Goal: Check status: Check status

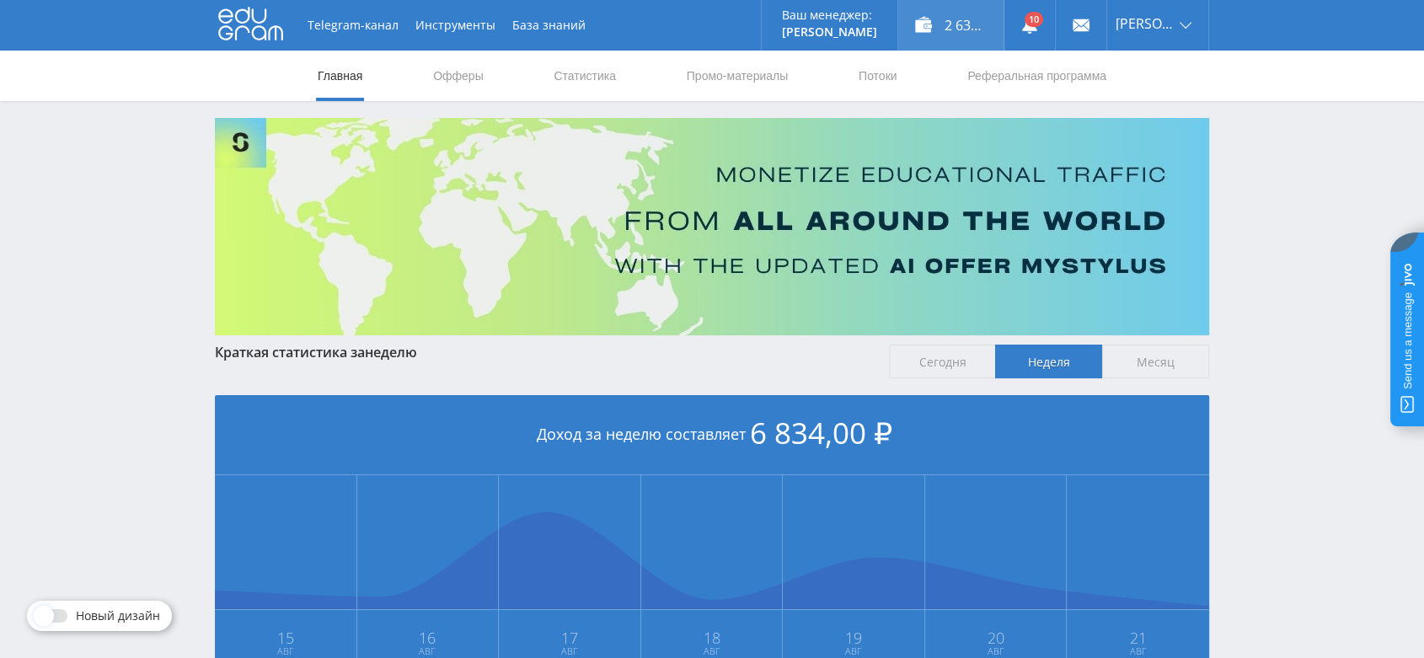
click at [986, 29] on div "2 634,00 ₽" at bounding box center [950, 25] width 105 height 51
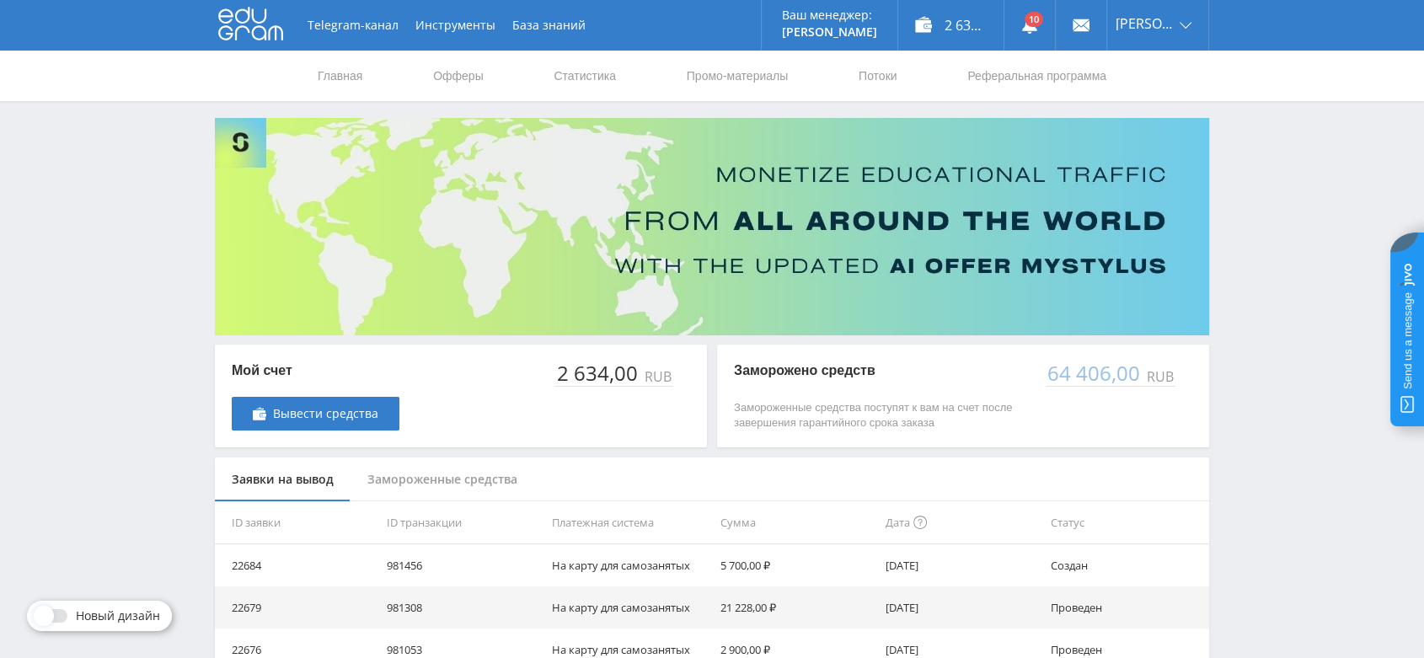
click at [473, 479] on div "Замороженные средства" at bounding box center [443, 480] width 184 height 45
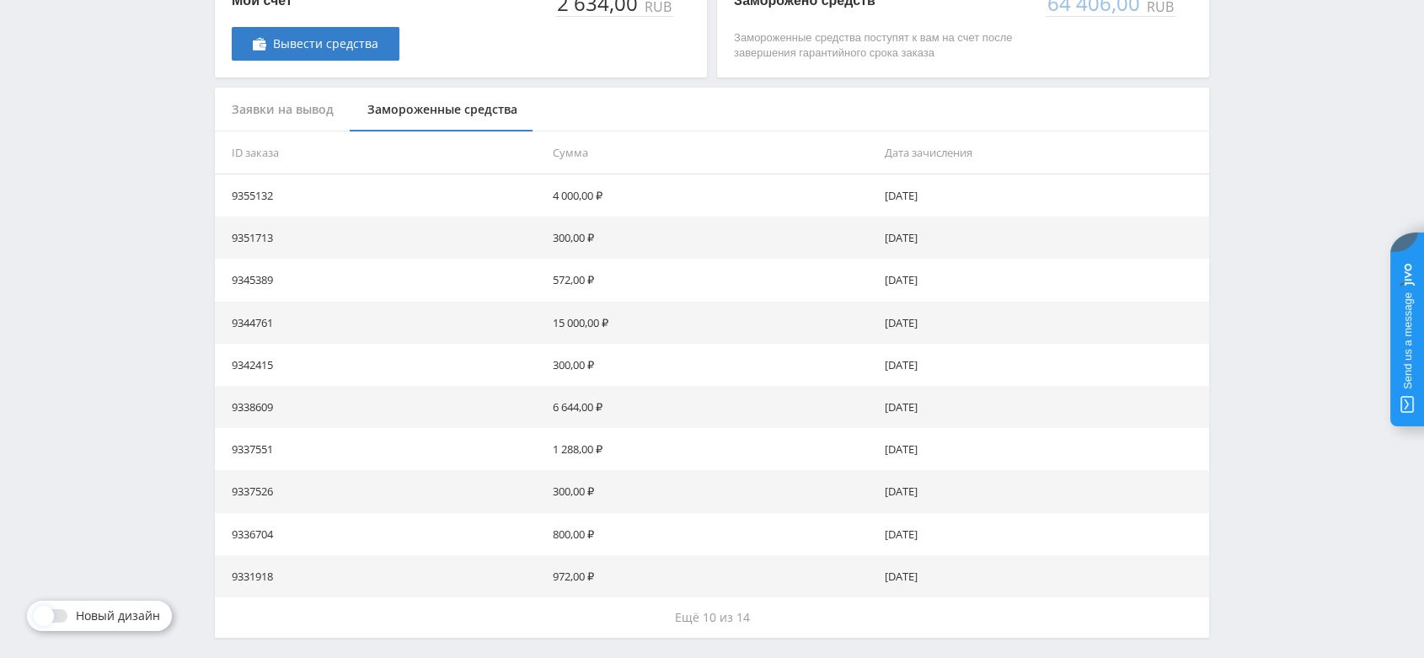
scroll to position [433, 0]
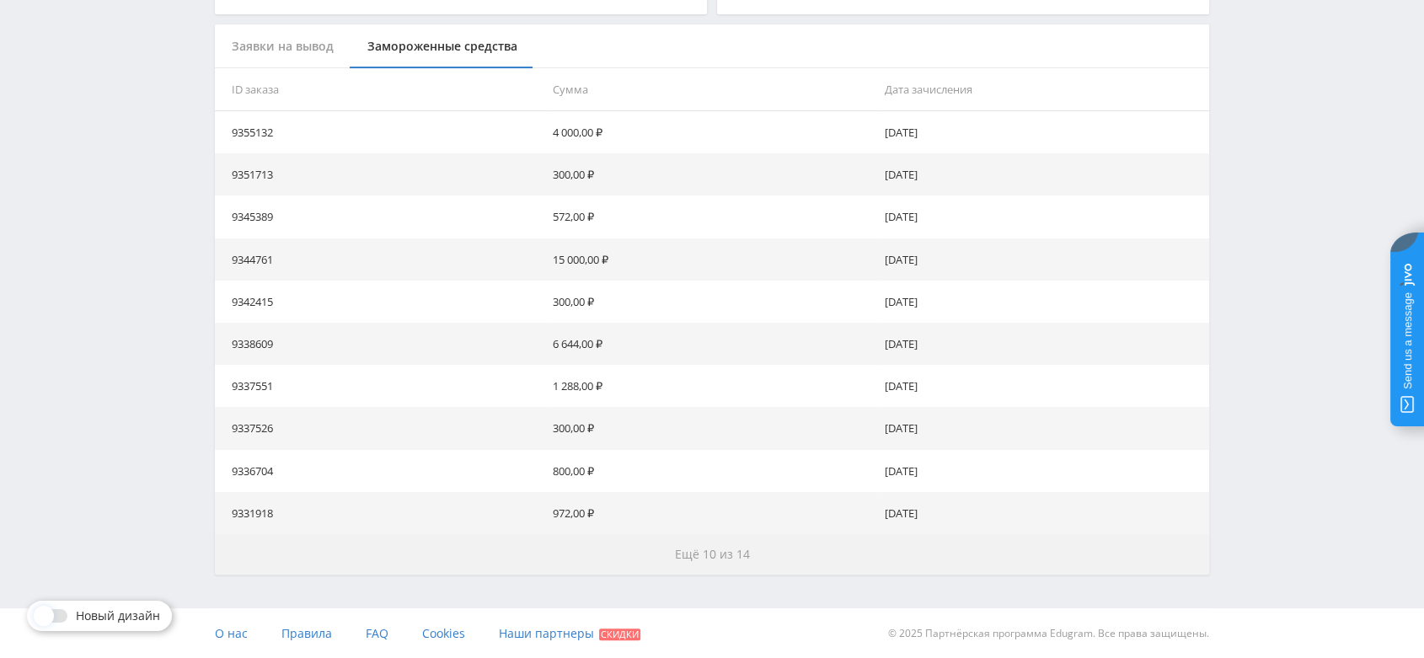
click at [731, 553] on span "Ещё 10 из 14" at bounding box center [712, 554] width 75 height 16
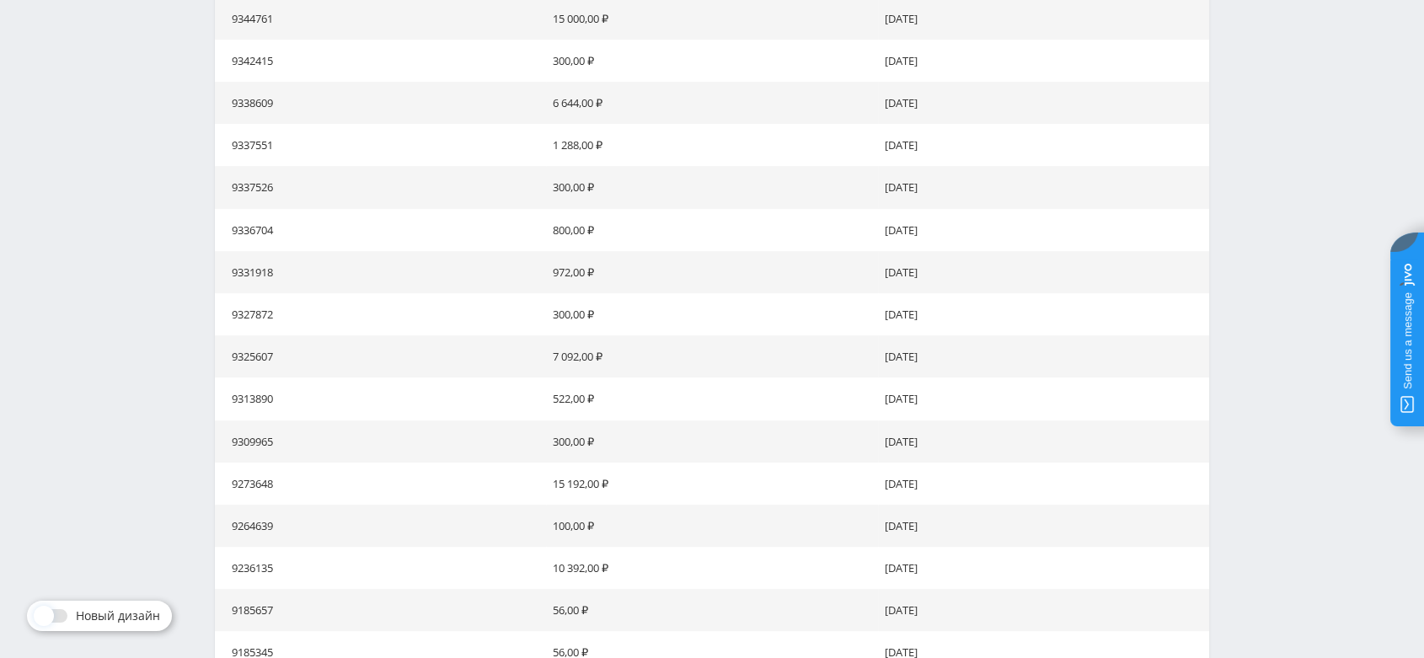
scroll to position [856, 0]
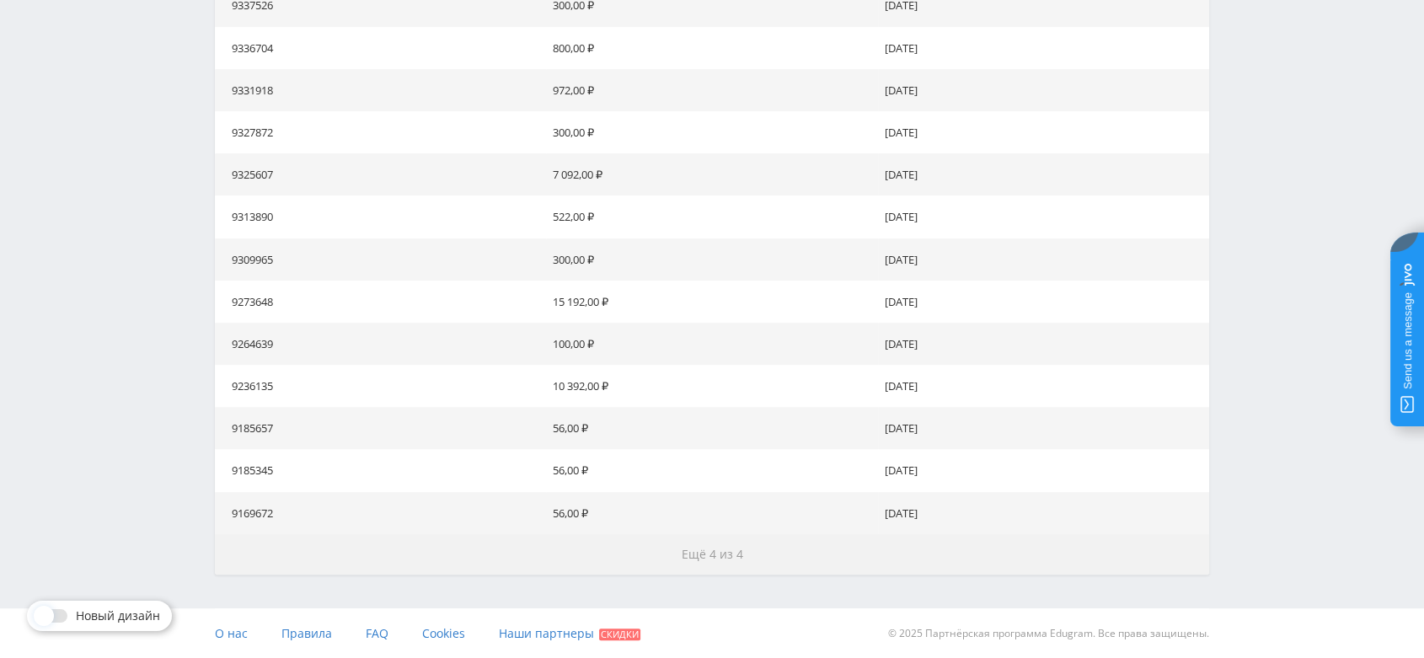
click at [728, 551] on span "Ещё 4 из 4" at bounding box center [713, 554] width 62 height 16
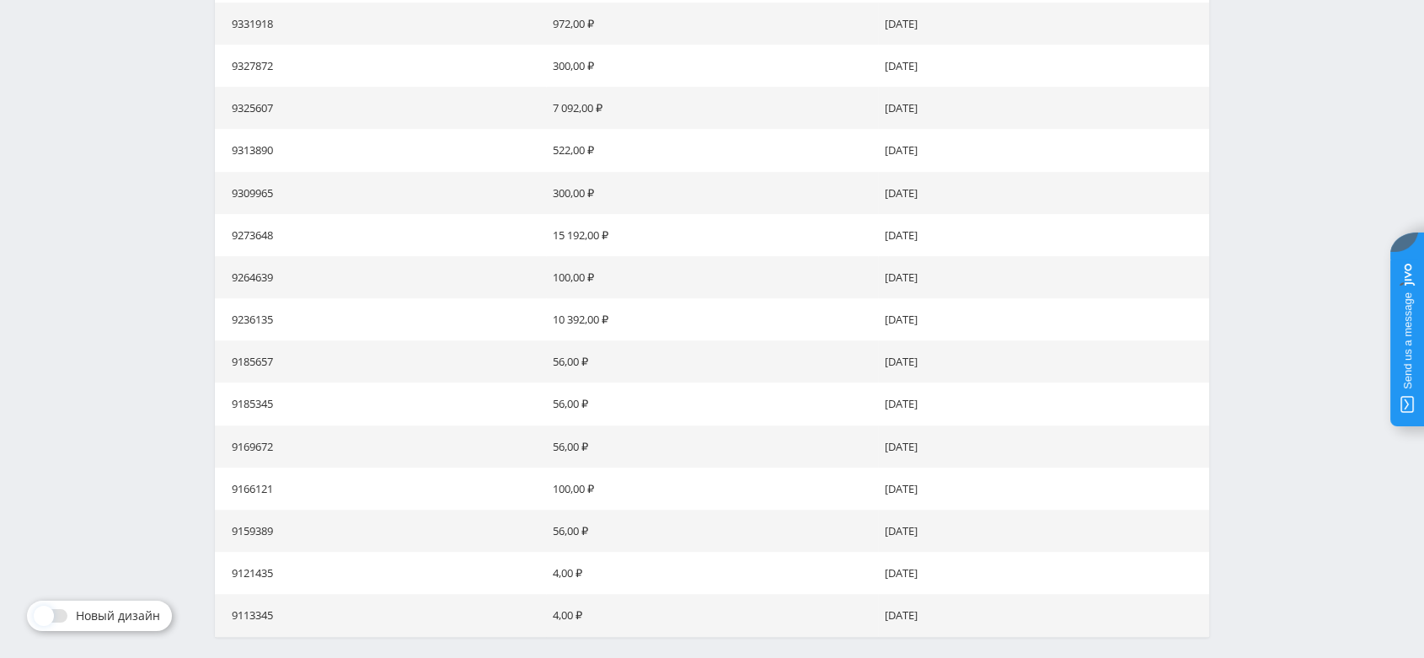
scroll to position [984, 0]
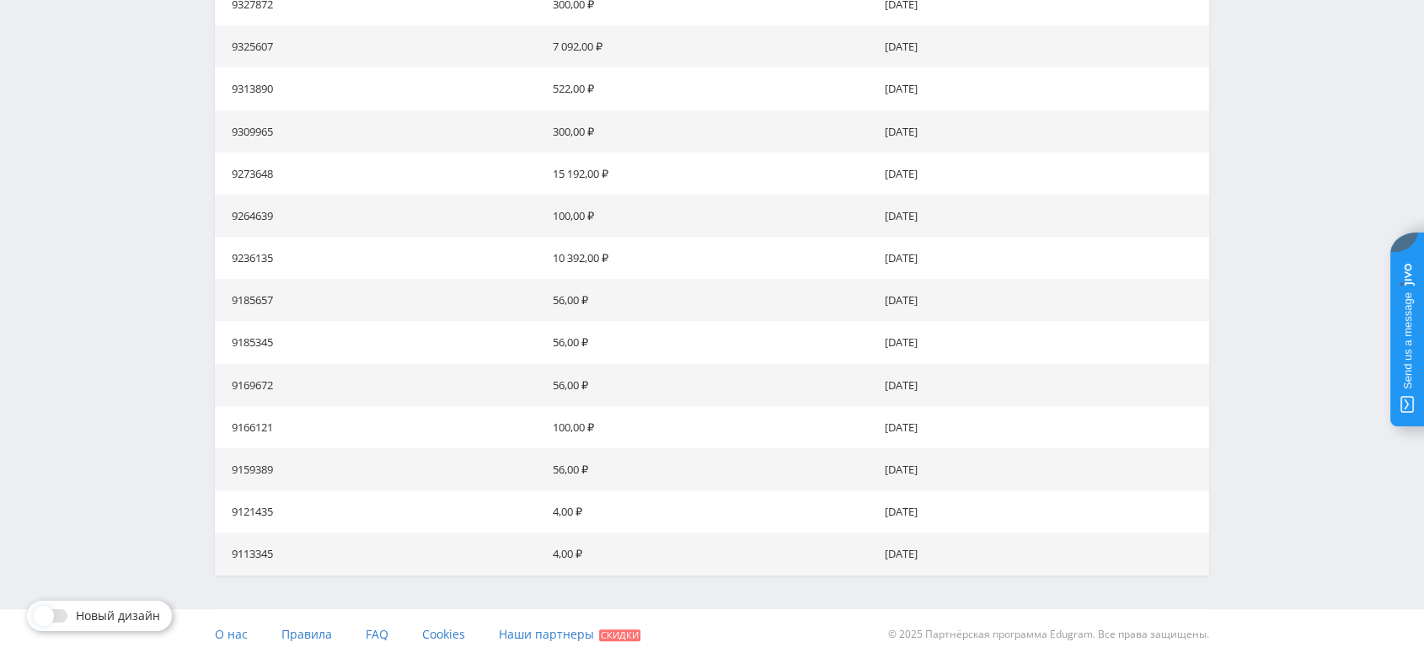
click at [720, 261] on td "10 392,00 ₽" at bounding box center [711, 258] width 331 height 42
